Goal: Navigation & Orientation: Understand site structure

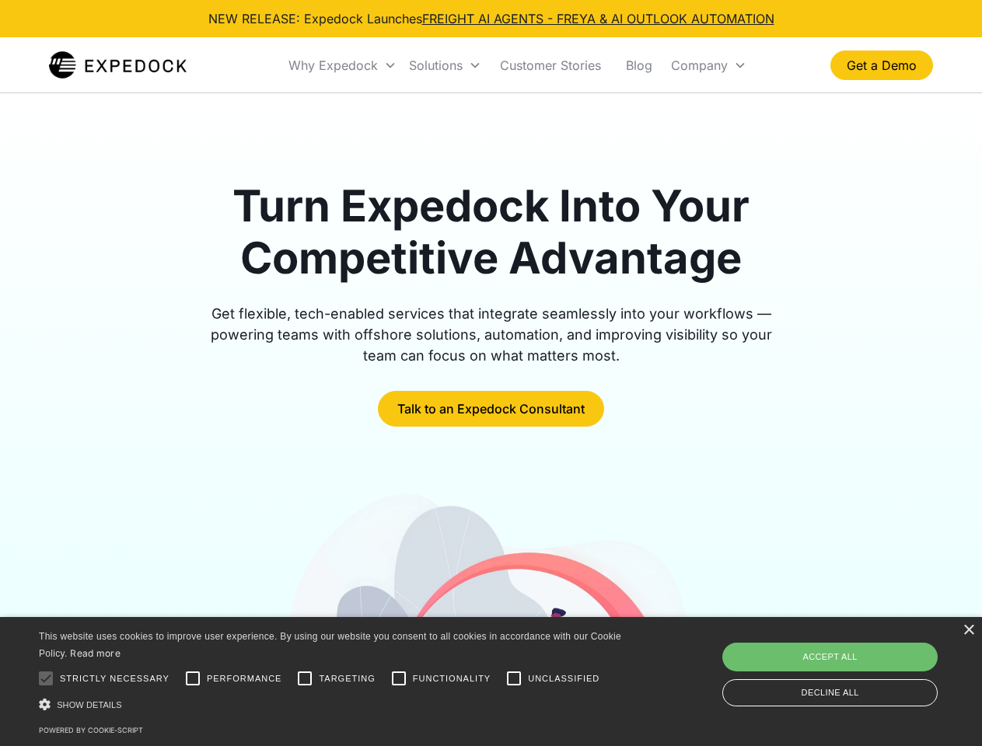
click at [343, 65] on div "Why Expedock" at bounding box center [332, 66] width 89 height 16
click at [445, 65] on div "Solutions" at bounding box center [436, 66] width 54 height 16
click at [708, 65] on div "Company" at bounding box center [699, 66] width 57 height 16
click at [46, 679] on div at bounding box center [45, 678] width 31 height 31
click at [193, 679] on input "Performance" at bounding box center [192, 678] width 31 height 31
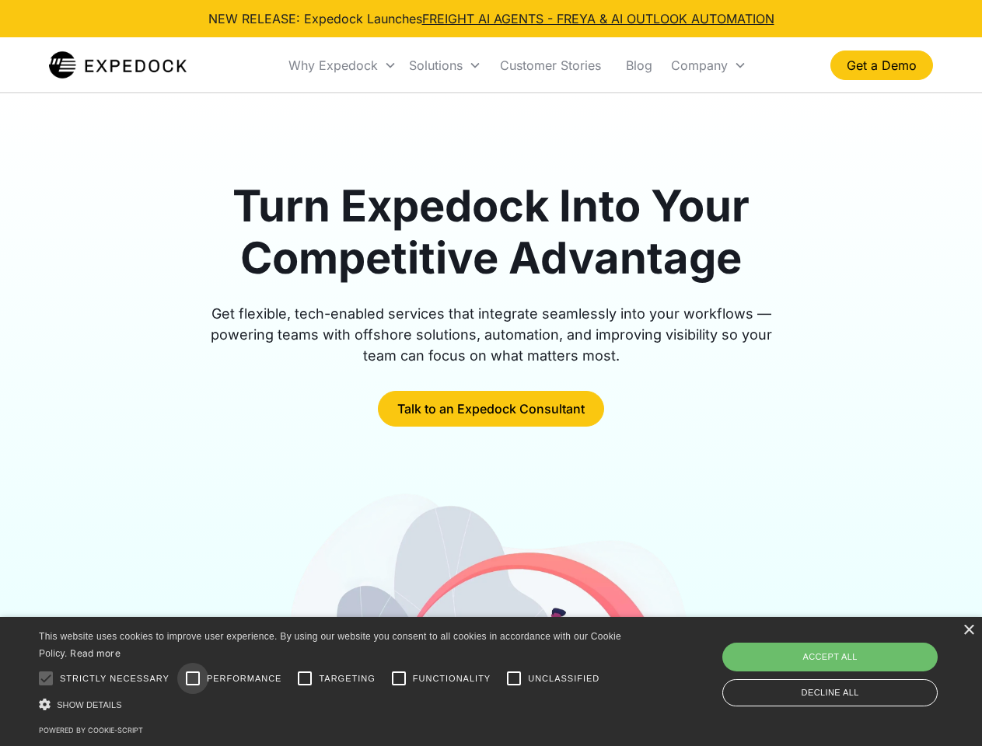
checkbox input "true"
click at [305, 679] on input "Targeting" at bounding box center [304, 678] width 31 height 31
checkbox input "true"
click at [399, 679] on input "Functionality" at bounding box center [398, 678] width 31 height 31
checkbox input "true"
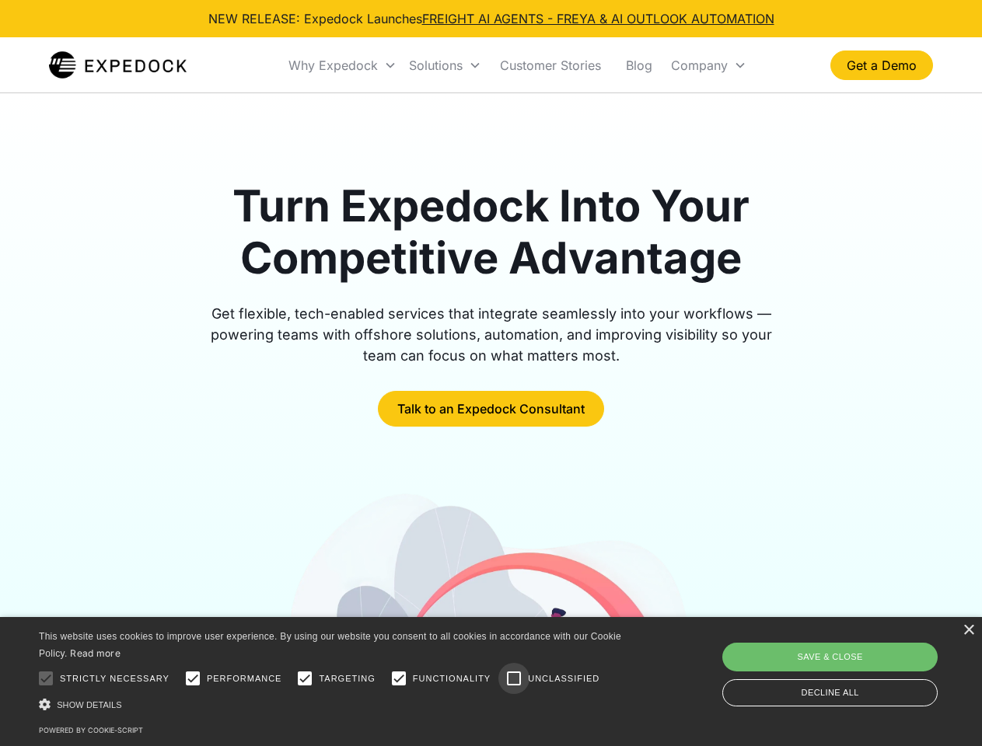
click at [514, 679] on input "Unclassified" at bounding box center [513, 678] width 31 height 31
checkbox input "true"
click at [333, 704] on div "Show details Hide details" at bounding box center [333, 704] width 588 height 16
